Goal: Information Seeking & Learning: Learn about a topic

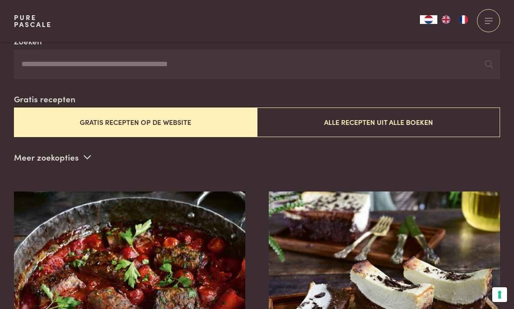
scroll to position [178, 0]
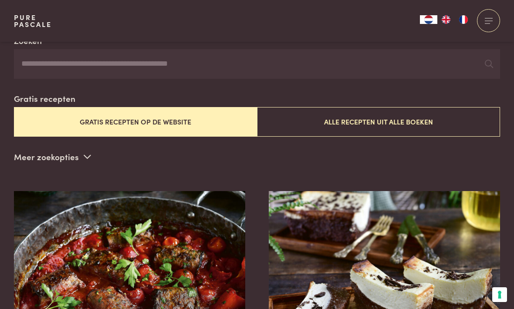
click at [50, 119] on button "Gratis recepten op de website" at bounding box center [135, 121] width 243 height 29
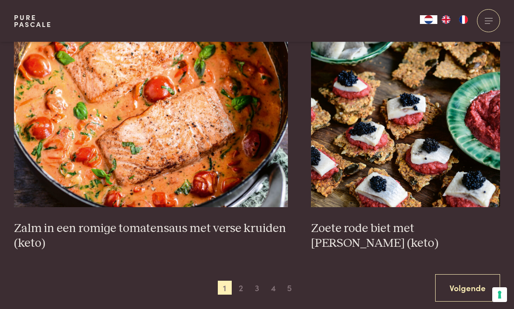
scroll to position [1488, 0]
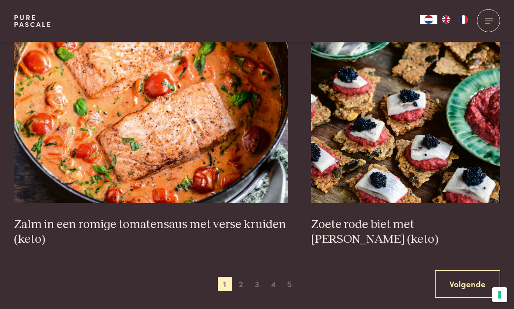
click at [467, 282] on link "Volgende" at bounding box center [467, 284] width 65 height 27
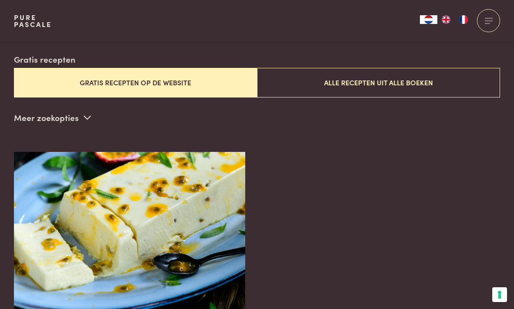
scroll to position [211, 0]
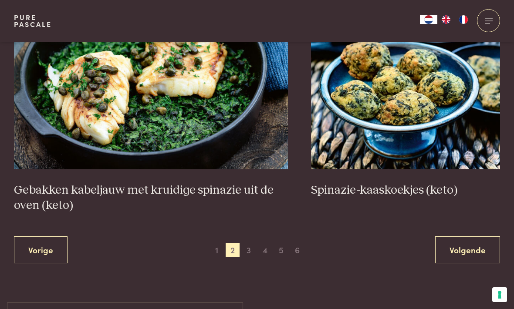
click at [466, 243] on link "Volgende" at bounding box center [467, 250] width 65 height 27
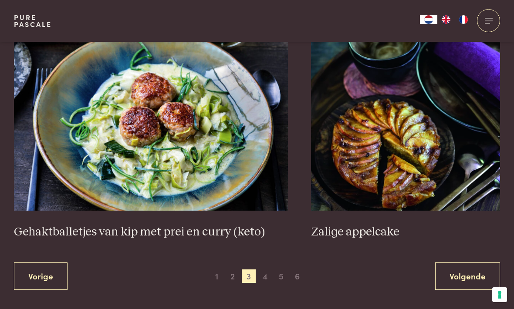
click at [465, 268] on link "Volgende" at bounding box center [467, 276] width 65 height 27
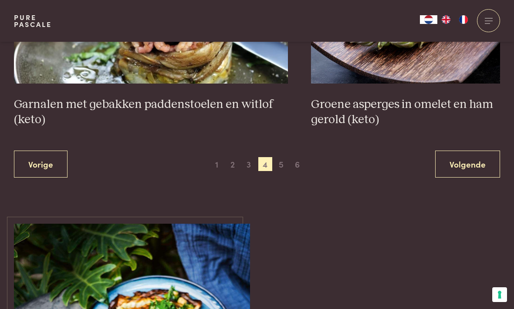
click at [473, 156] on link "Volgende" at bounding box center [467, 164] width 65 height 27
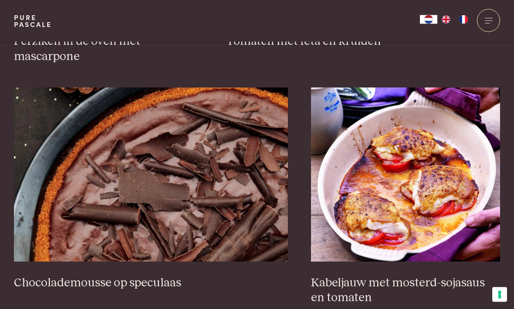
scroll to position [1475, 0]
click at [461, 215] on img at bounding box center [405, 175] width 189 height 174
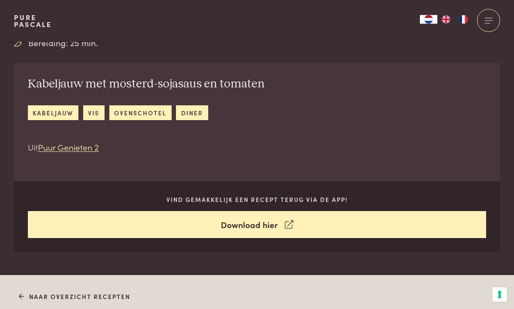
scroll to position [322, 0]
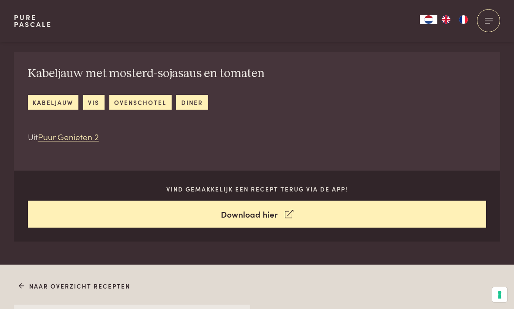
click at [442, 215] on link "Download hier" at bounding box center [257, 214] width 459 height 27
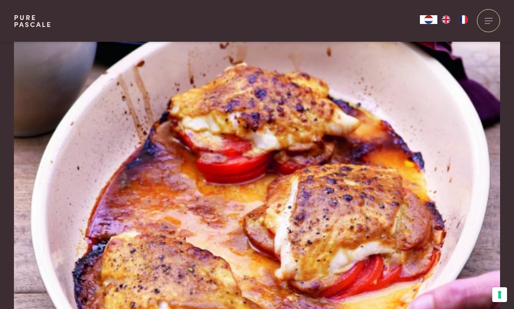
scroll to position [350, 0]
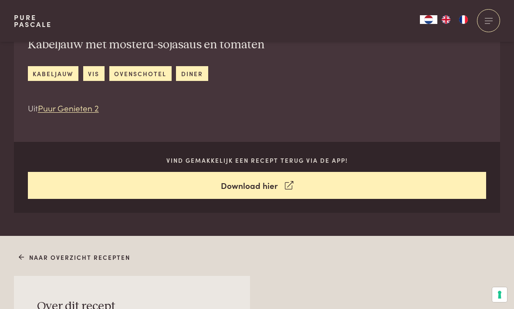
click at [136, 73] on link "ovenschotel" at bounding box center [140, 73] width 62 height 14
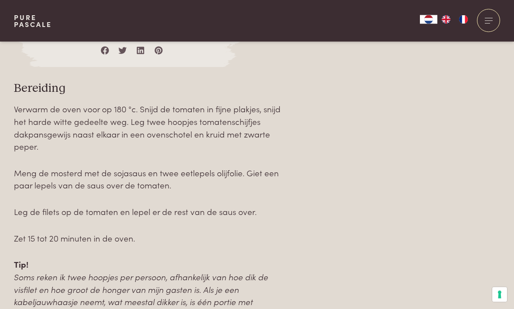
scroll to position [904, 0]
